Goal: Task Accomplishment & Management: Use online tool/utility

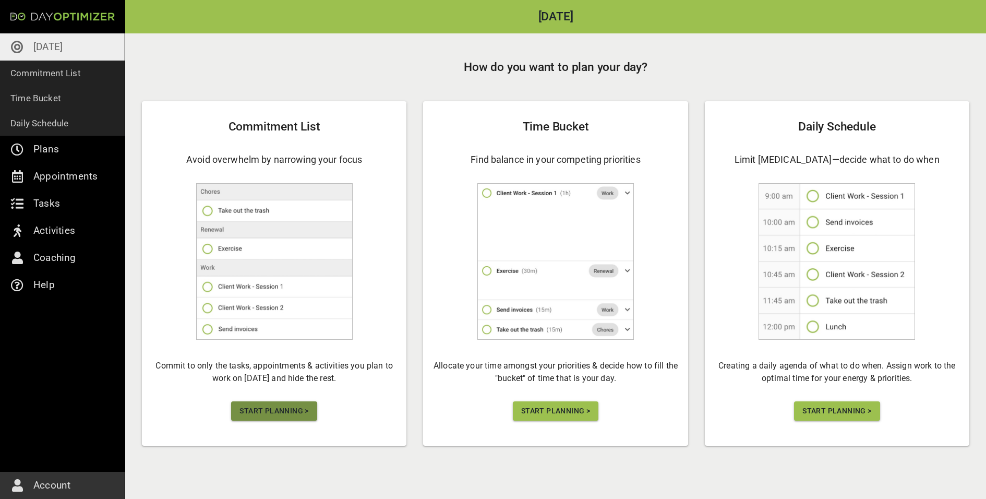
click at [285, 415] on span "Start Planning >" at bounding box center [273, 410] width 69 height 13
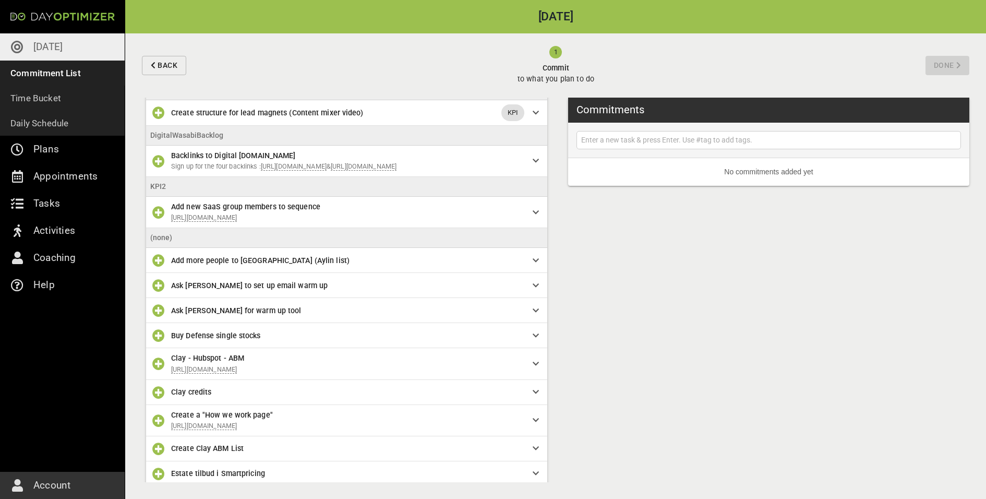
scroll to position [74, 0]
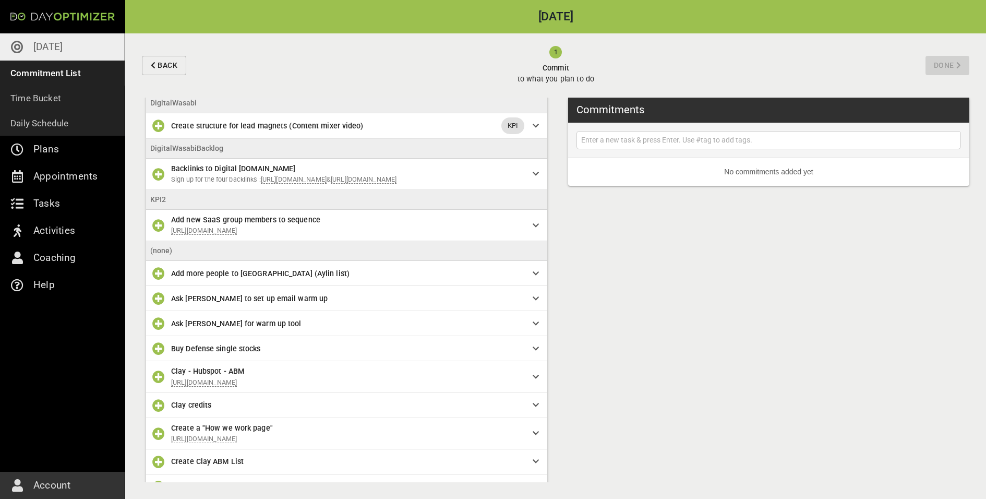
click at [528, 175] on div "Backlinks to Digital [DOMAIN_NAME] Sign up for the four backlinks : [URL][DOMAI…" at bounding box center [351, 174] width 361 height 22
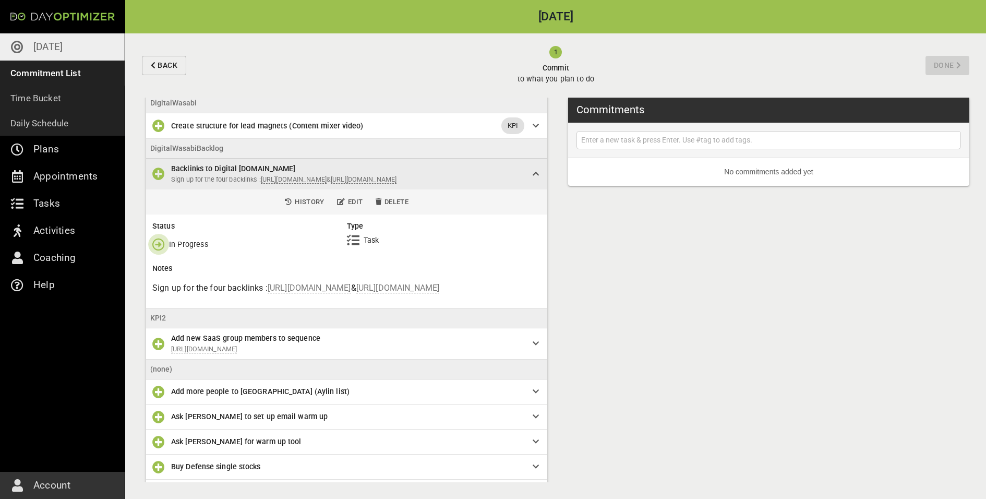
click at [154, 250] on icon "button" at bounding box center [158, 244] width 13 height 13
click at [162, 319] on icon "button" at bounding box center [158, 318] width 13 height 13
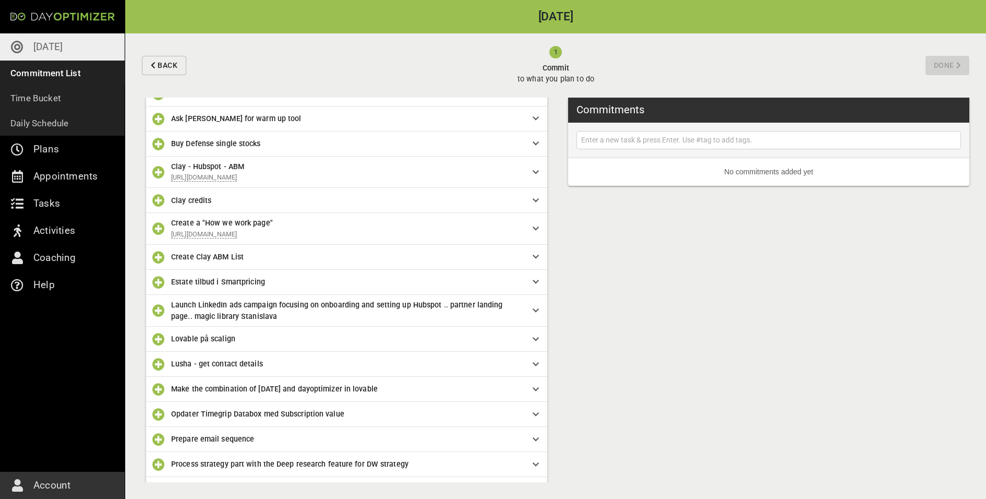
scroll to position [236, 0]
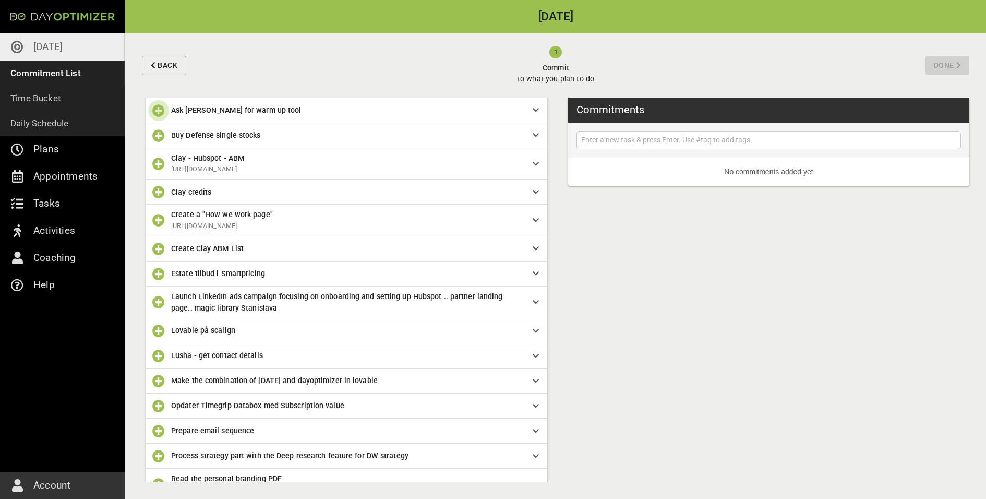
click at [156, 117] on icon "button" at bounding box center [158, 110] width 13 height 13
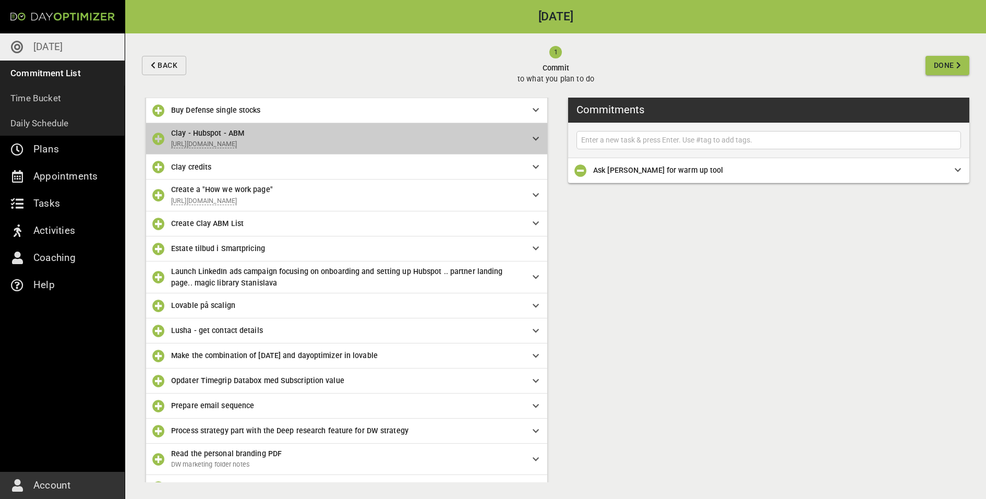
click at [378, 138] on span "Clay - Hubspot - ABM" at bounding box center [343, 132] width 345 height 11
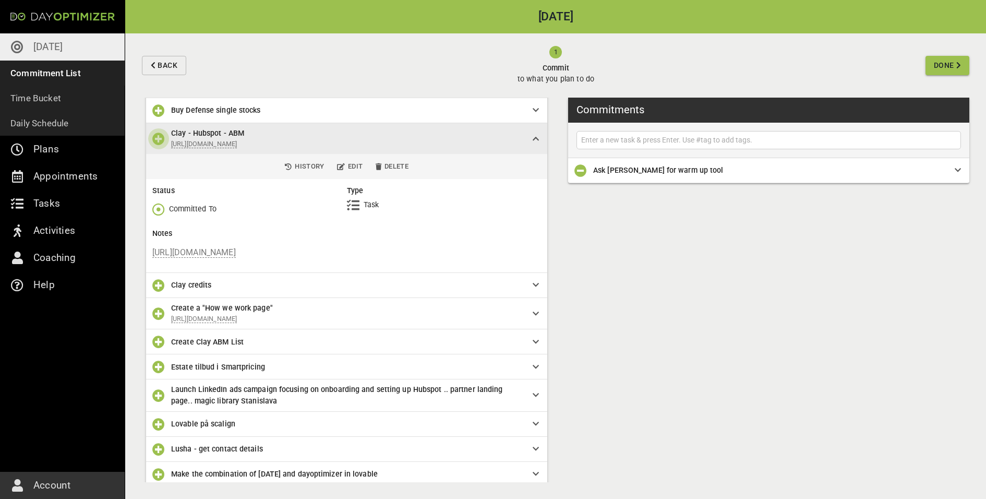
click at [155, 145] on icon "button" at bounding box center [158, 138] width 13 height 13
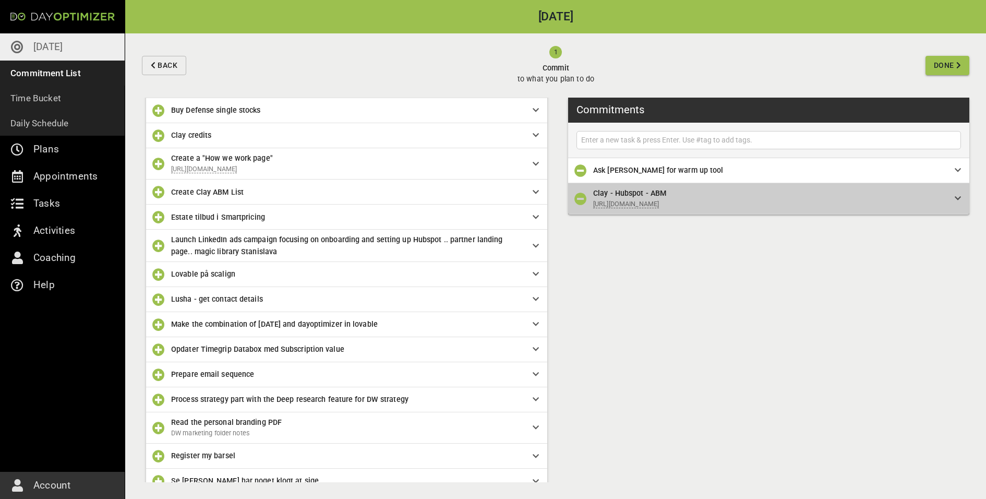
click at [813, 207] on p "[URL][DOMAIN_NAME]" at bounding box center [765, 204] width 345 height 11
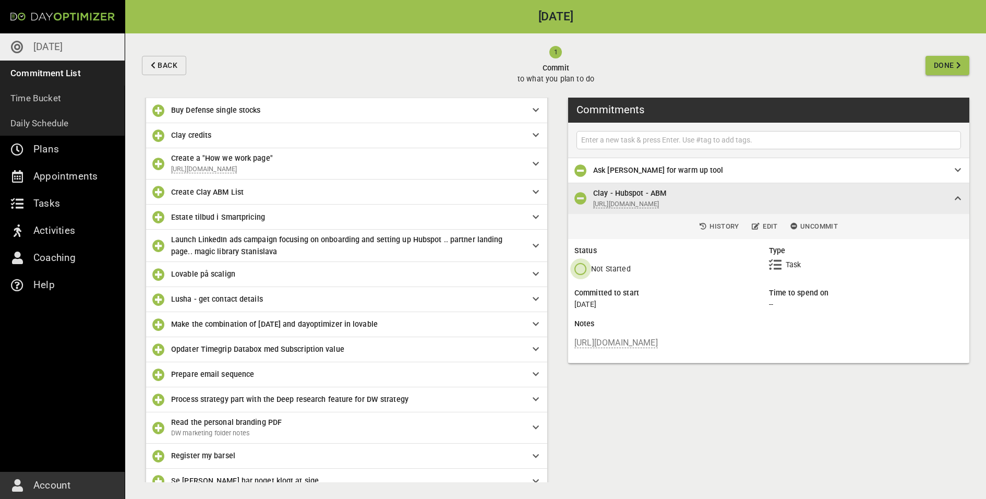
click at [587, 267] on span "button" at bounding box center [582, 268] width 17 height 13
click at [613, 335] on p "Done Forever" at bounding box center [614, 332] width 46 height 11
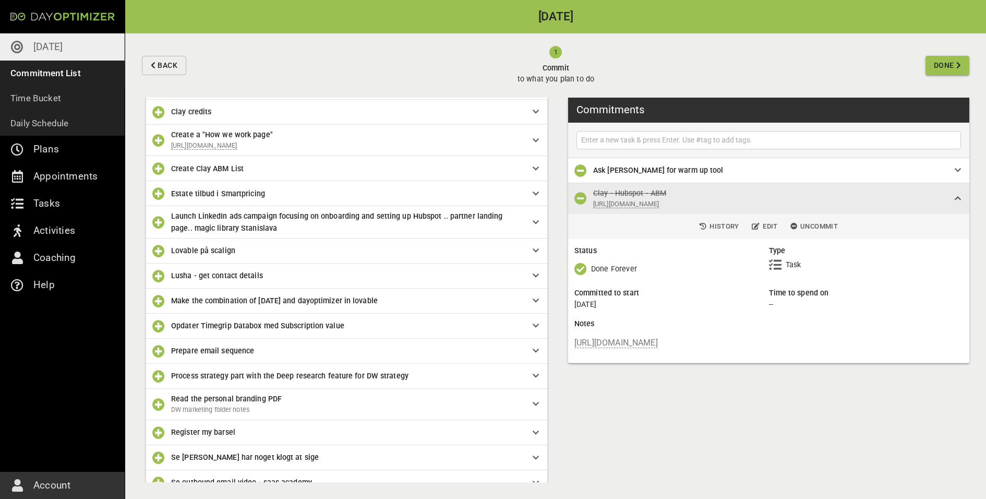
scroll to position [261, 0]
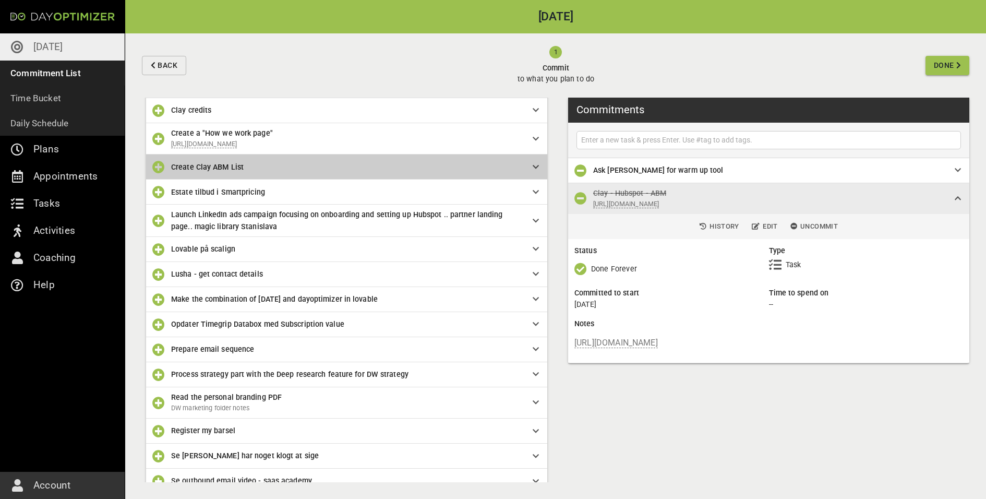
click at [335, 173] on span "Create Clay ABM List" at bounding box center [343, 166] width 345 height 11
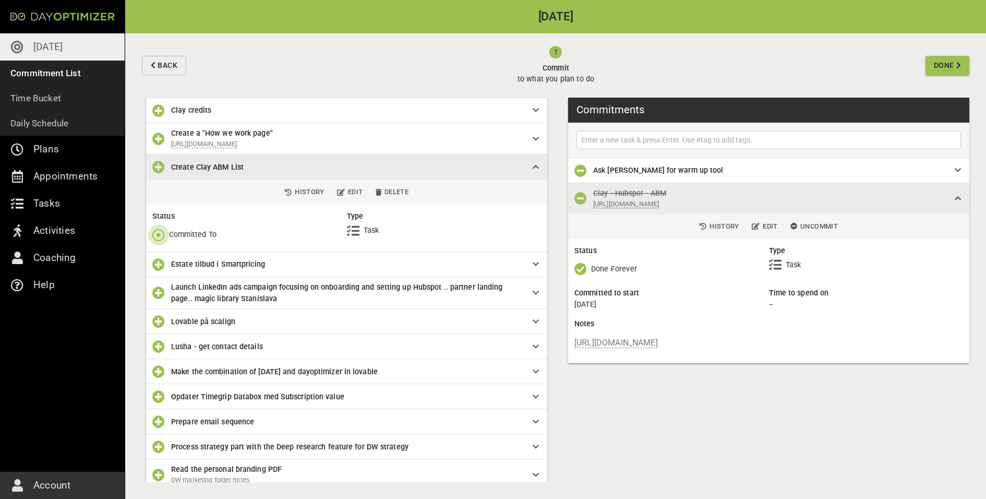
click at [157, 241] on icon "button" at bounding box center [158, 234] width 13 height 13
click at [185, 292] on p "Done" at bounding box center [178, 287] width 18 height 11
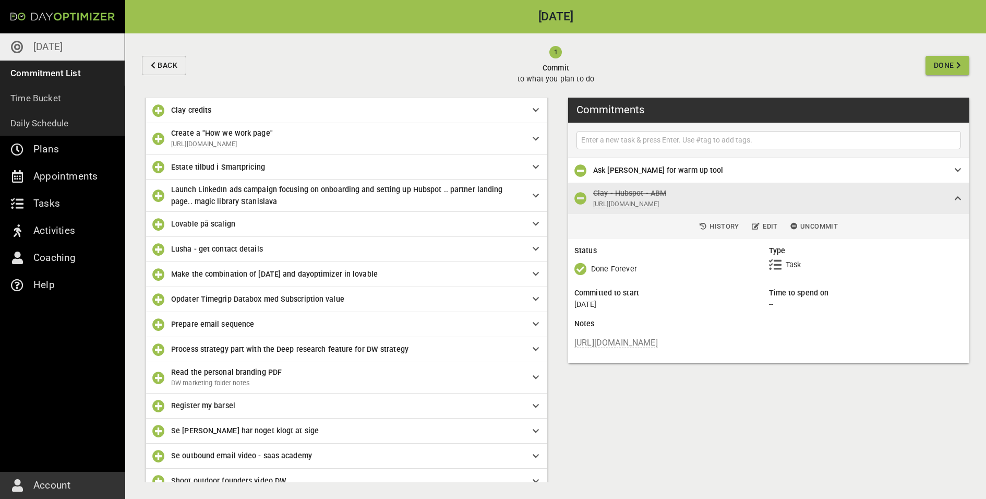
click at [192, 179] on div "Estate tilbud i Smartpricing" at bounding box center [346, 166] width 401 height 25
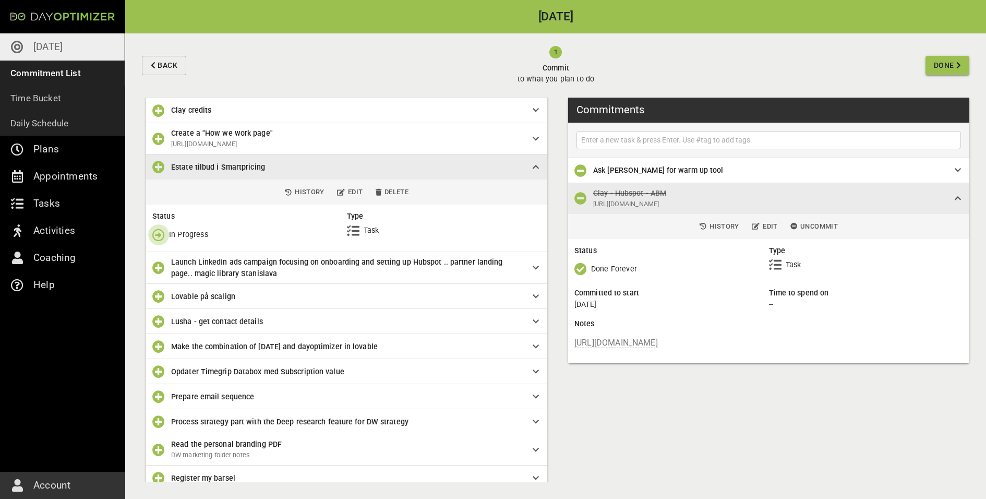
click at [154, 241] on icon "button" at bounding box center [158, 234] width 13 height 13
click at [190, 296] on button "Done" at bounding box center [180, 288] width 64 height 21
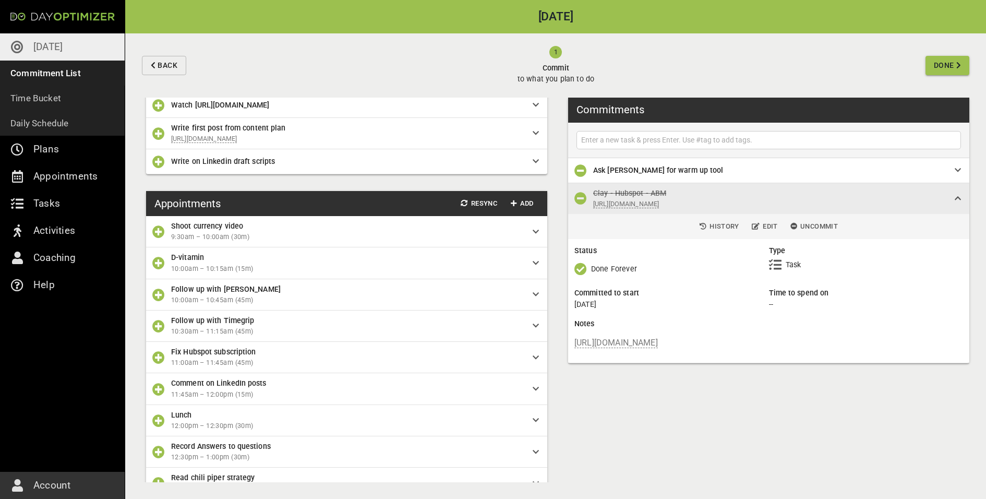
scroll to position [902, 0]
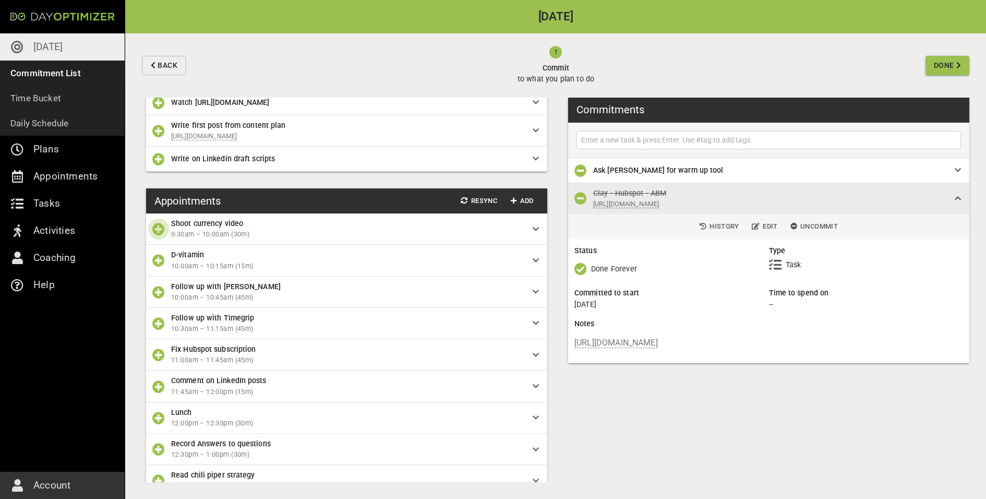
click at [154, 235] on icon "button" at bounding box center [158, 229] width 13 height 13
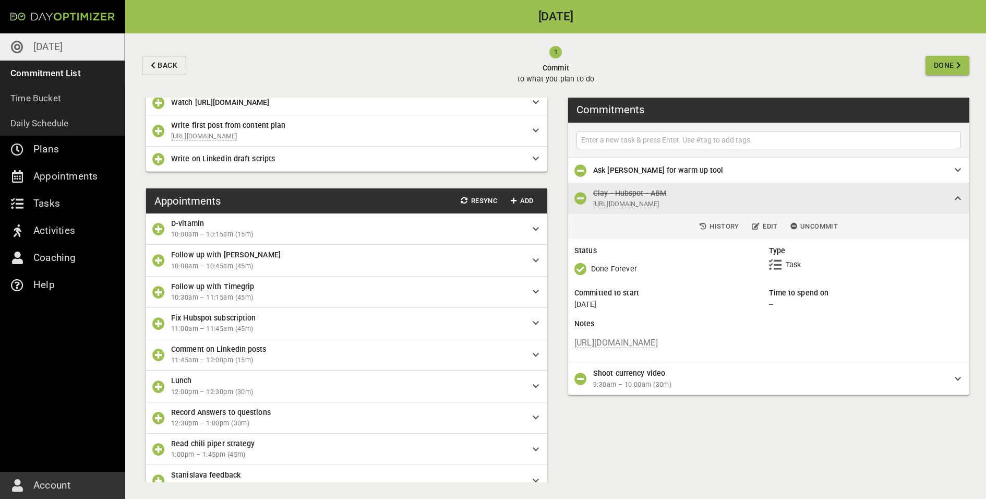
click at [160, 330] on icon "button" at bounding box center [158, 323] width 13 height 13
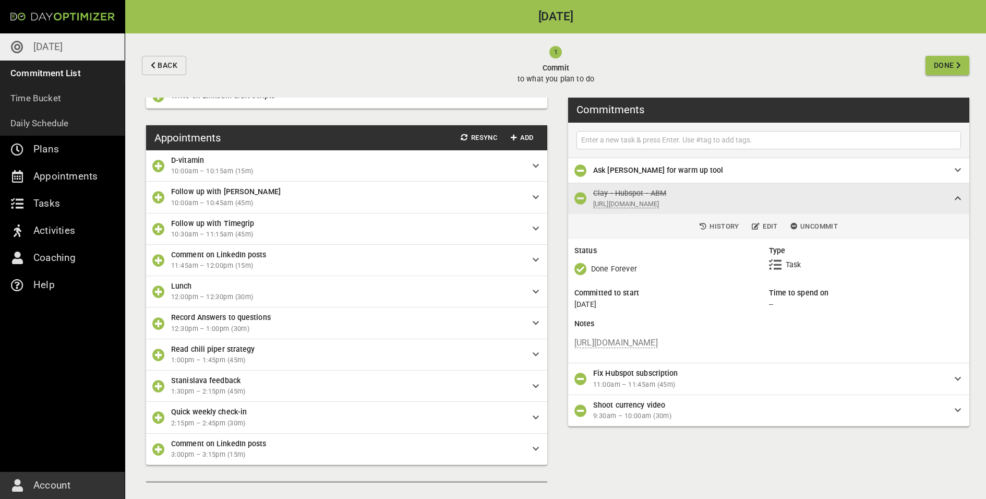
scroll to position [967, 0]
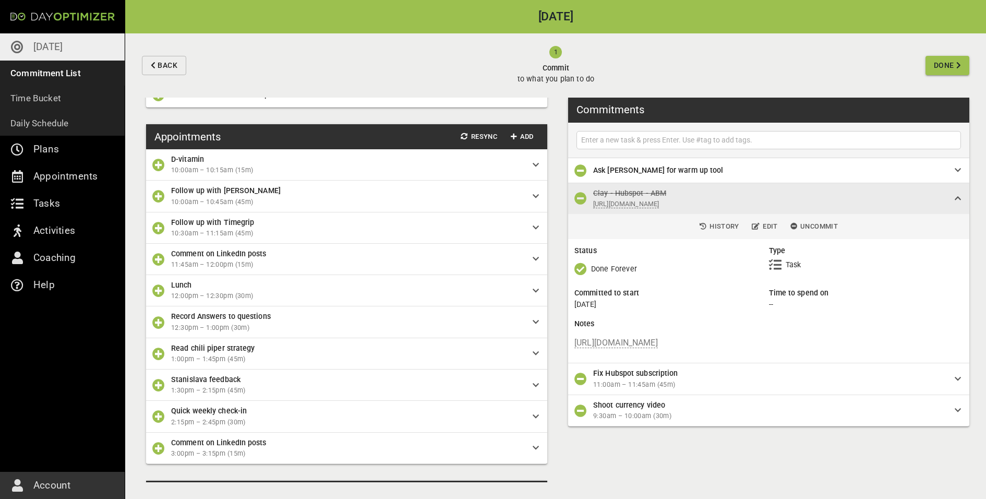
click at [153, 297] on icon "button" at bounding box center [158, 290] width 13 height 13
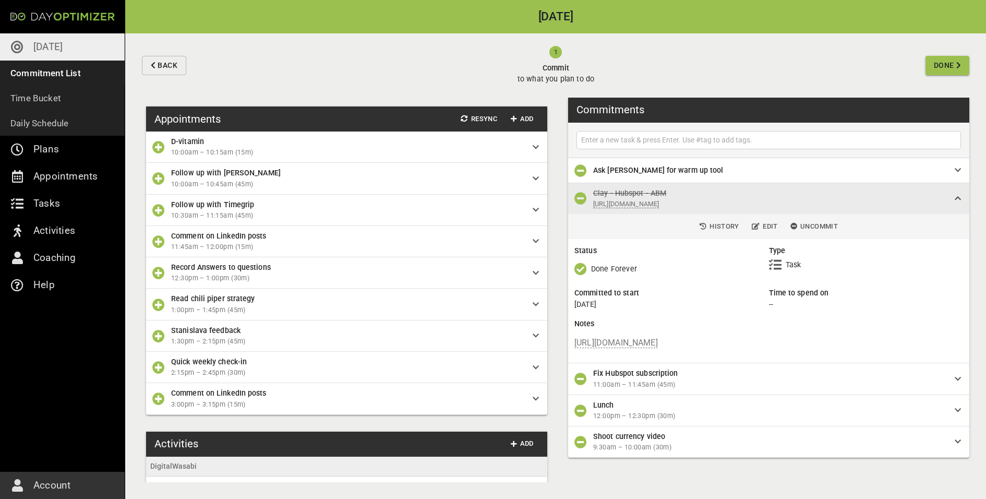
scroll to position [992, 0]
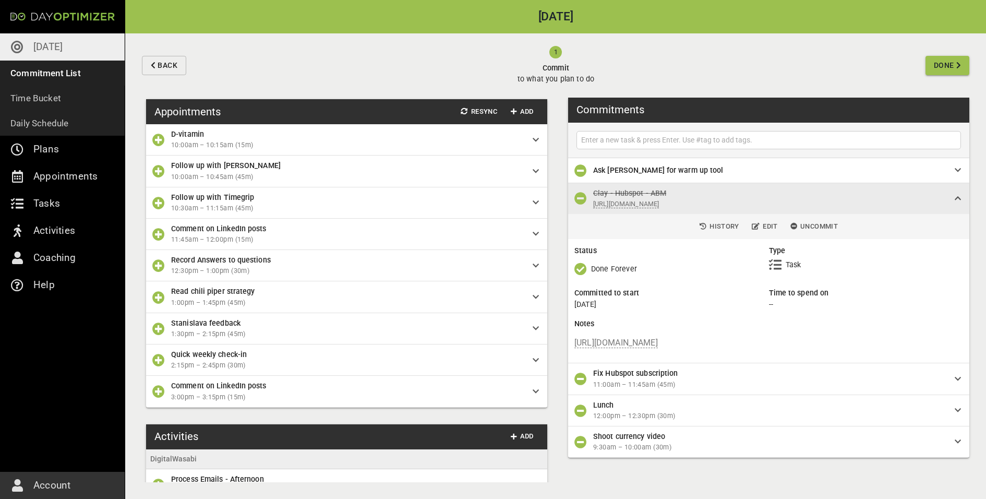
click at [161, 272] on icon "button" at bounding box center [158, 265] width 13 height 13
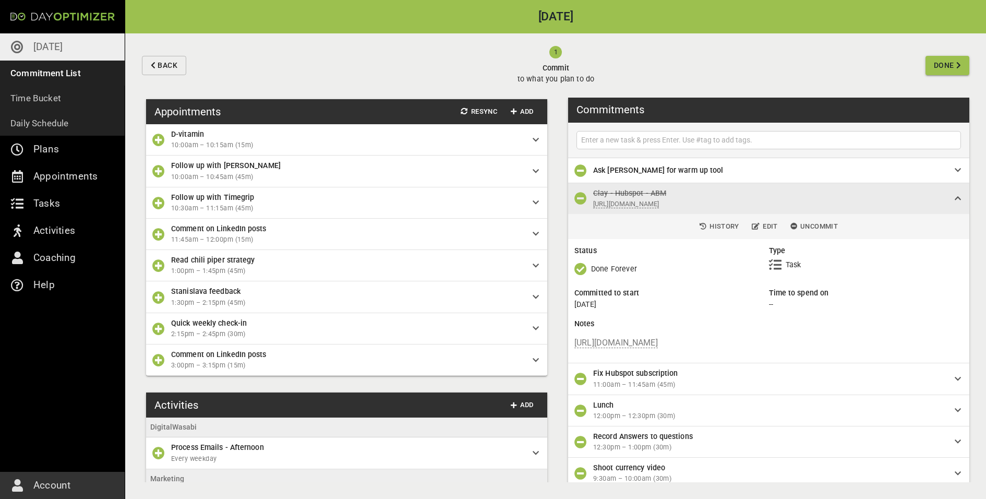
click at [156, 272] on icon "button" at bounding box center [158, 265] width 13 height 13
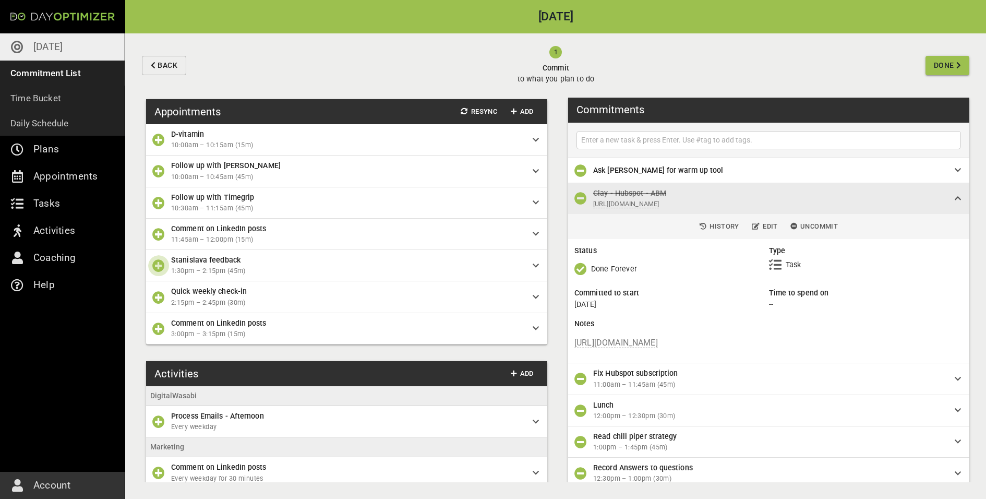
click at [155, 276] on button "button" at bounding box center [158, 265] width 21 height 21
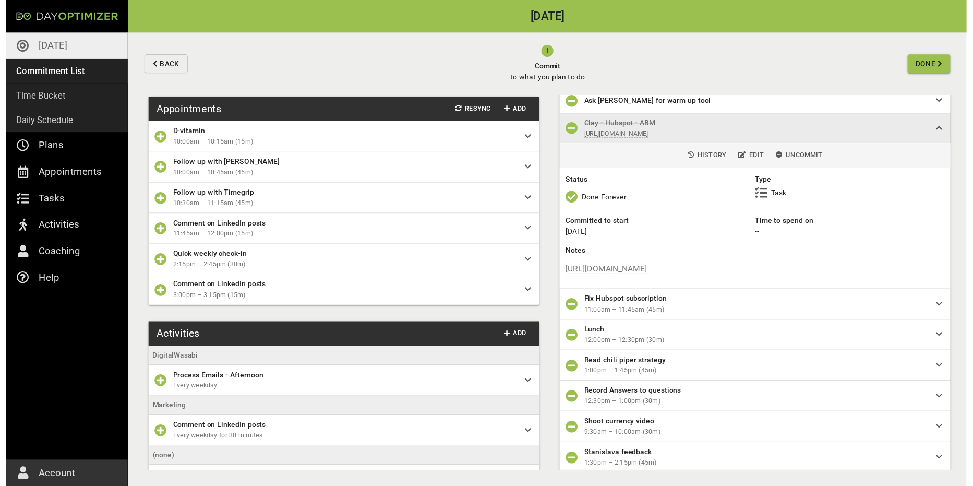
scroll to position [68, 0]
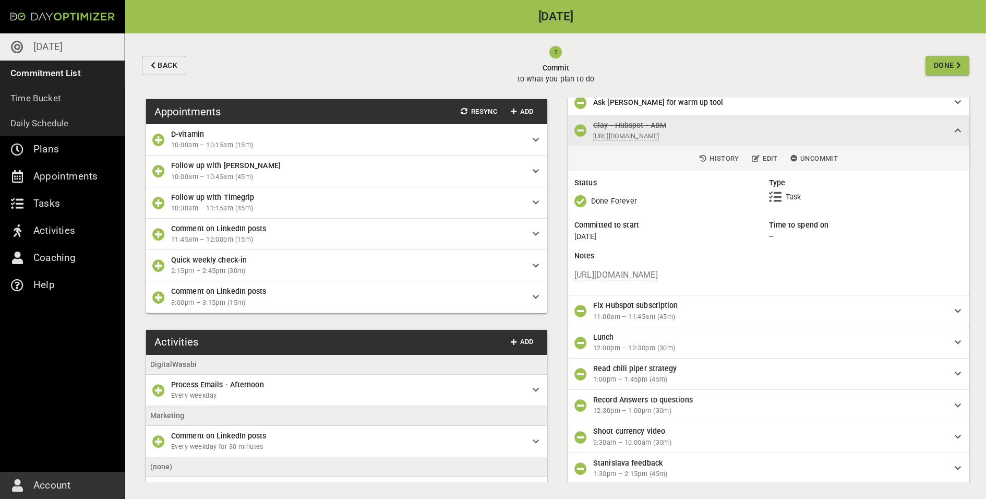
click at [156, 276] on div at bounding box center [158, 265] width 25 height 21
click at [158, 272] on icon "button" at bounding box center [158, 265] width 13 height 13
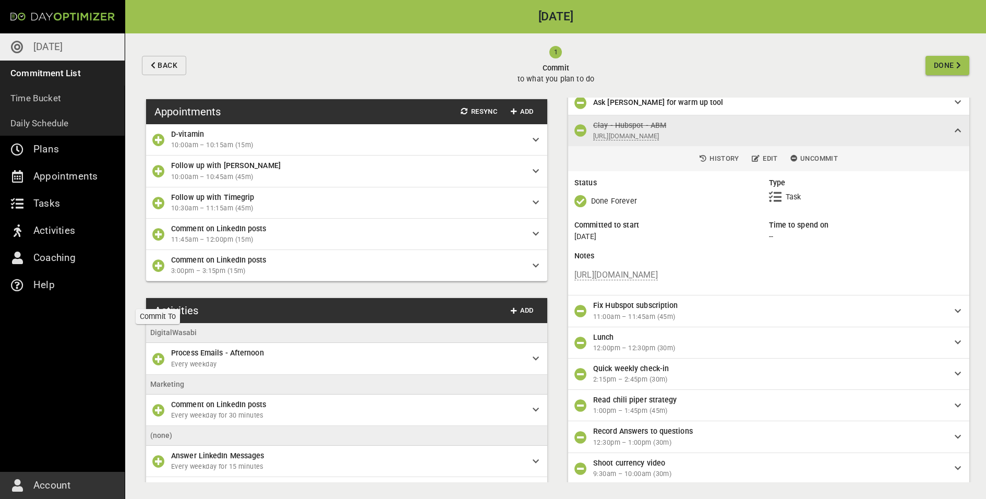
click at [158, 272] on icon "button" at bounding box center [158, 265] width 13 height 13
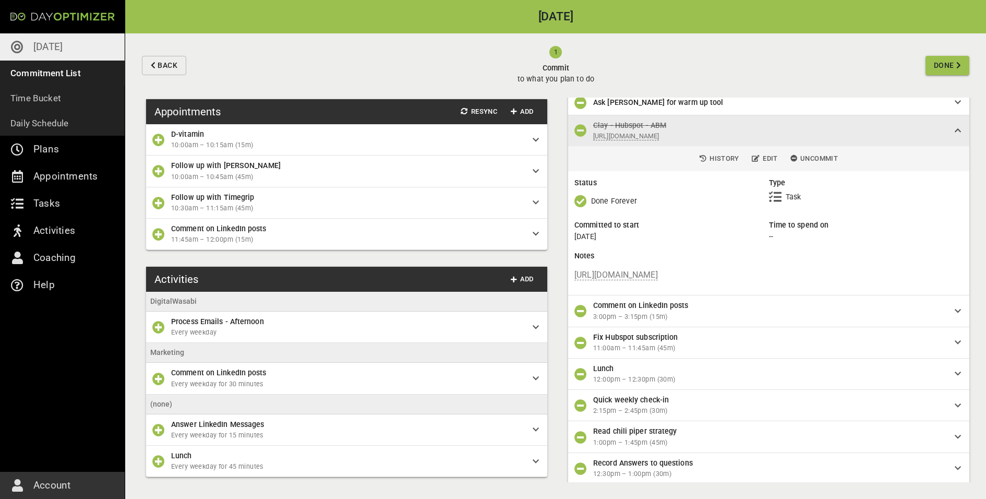
click at [943, 72] on button "Done" at bounding box center [947, 65] width 44 height 19
